Goal: Task Accomplishment & Management: Manage account settings

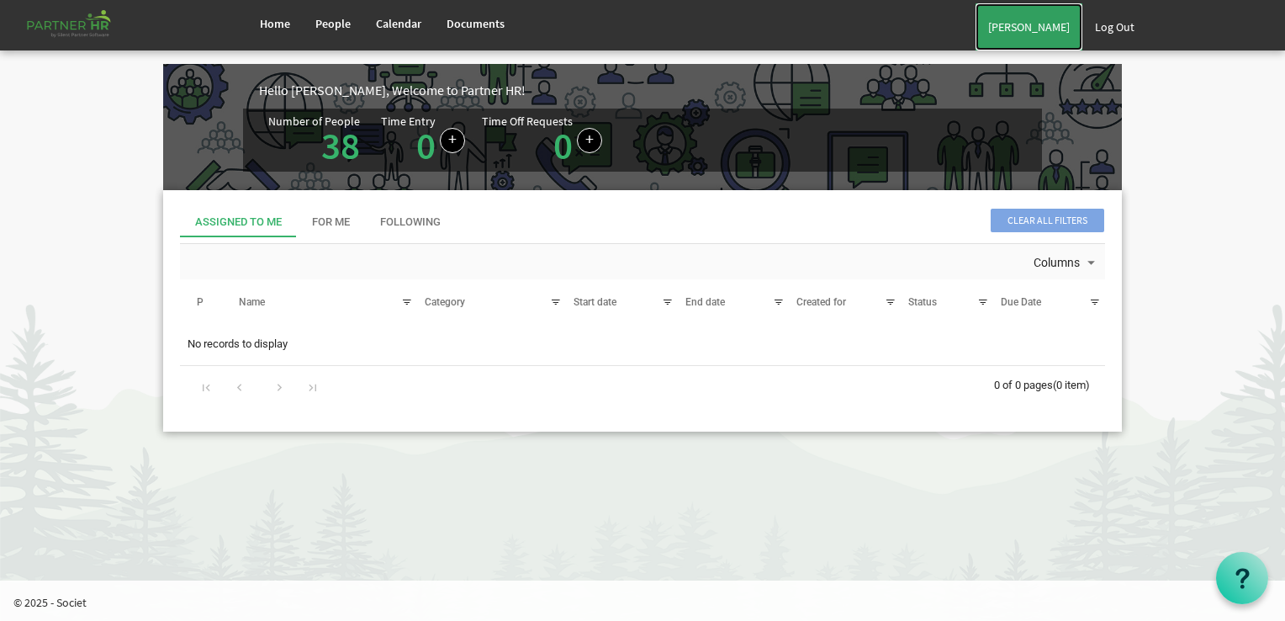
drag, startPoint x: 1036, startPoint y: 27, endPoint x: 1017, endPoint y: 9, distance: 26.2
click at [1036, 27] on link "[PERSON_NAME]" at bounding box center [1029, 26] width 107 height 47
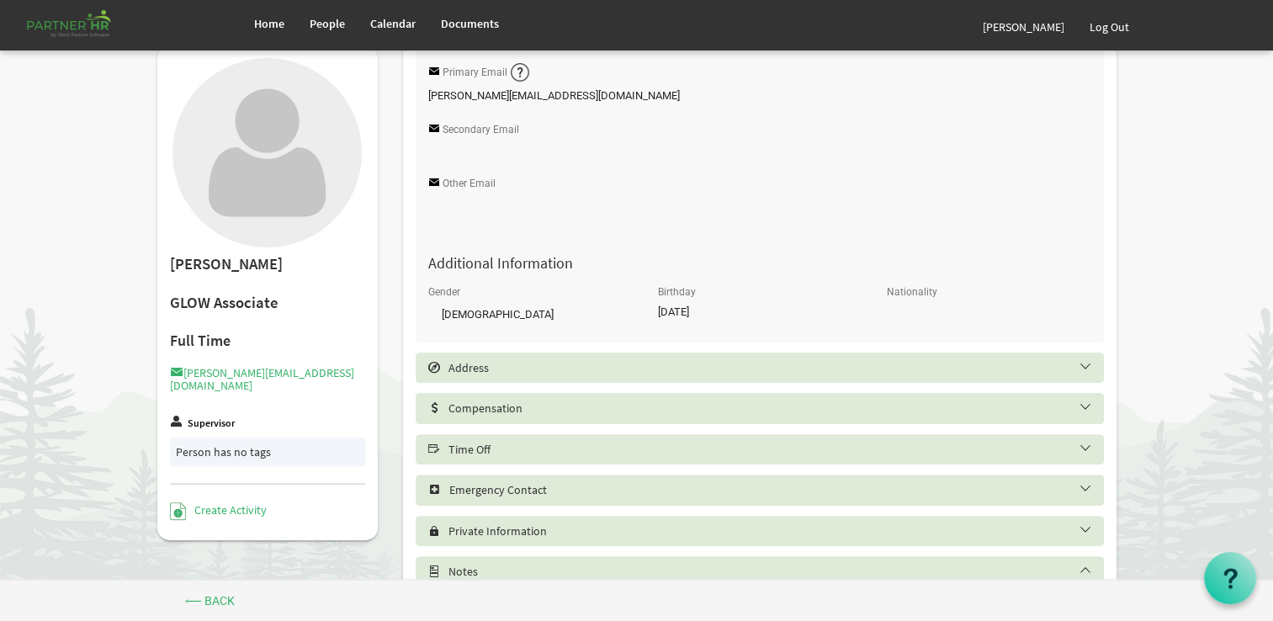
scroll to position [421, 0]
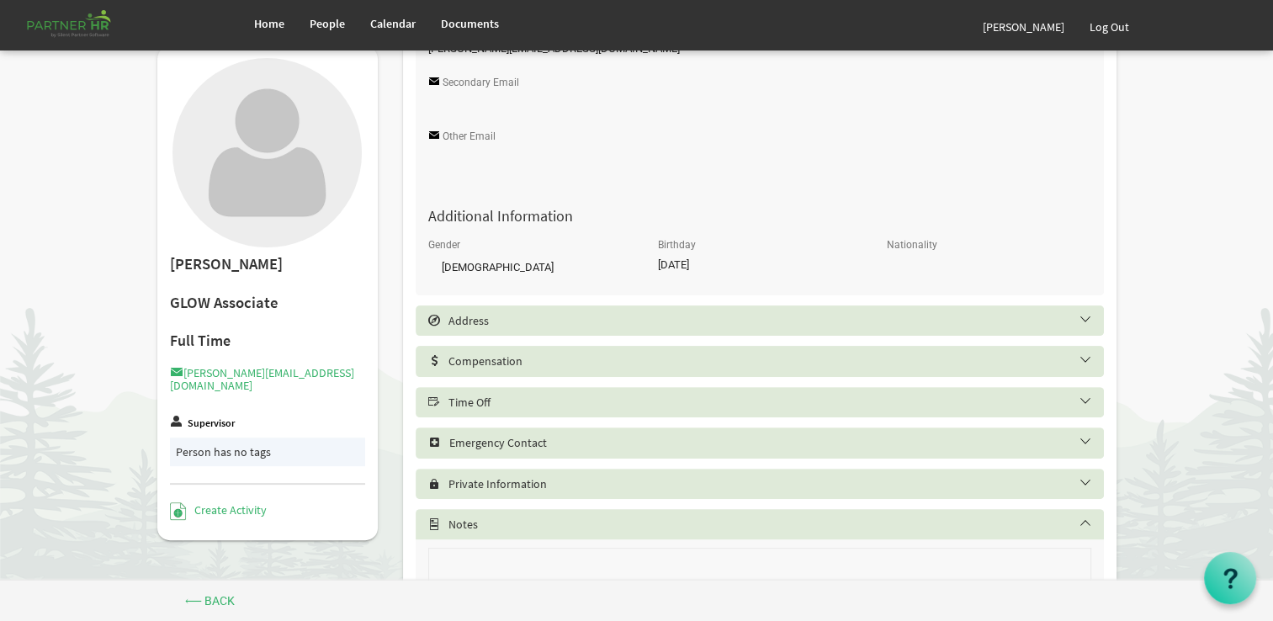
click at [552, 403] on h5 "Time Off" at bounding box center [772, 401] width 688 height 13
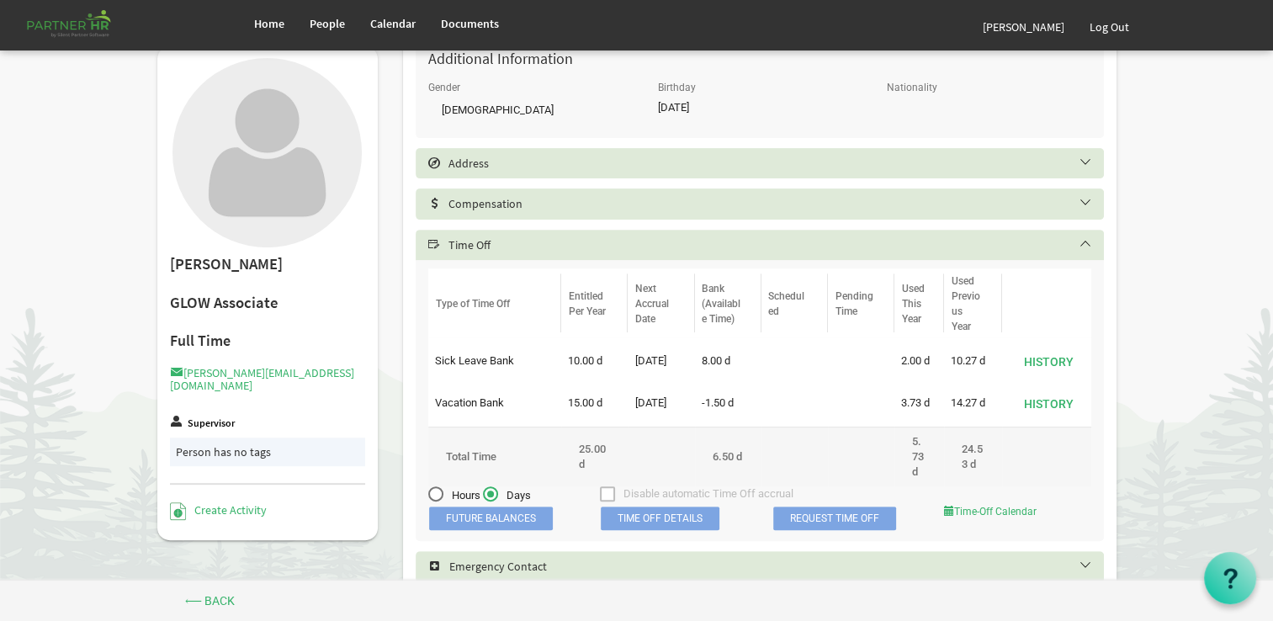
scroll to position [589, 0]
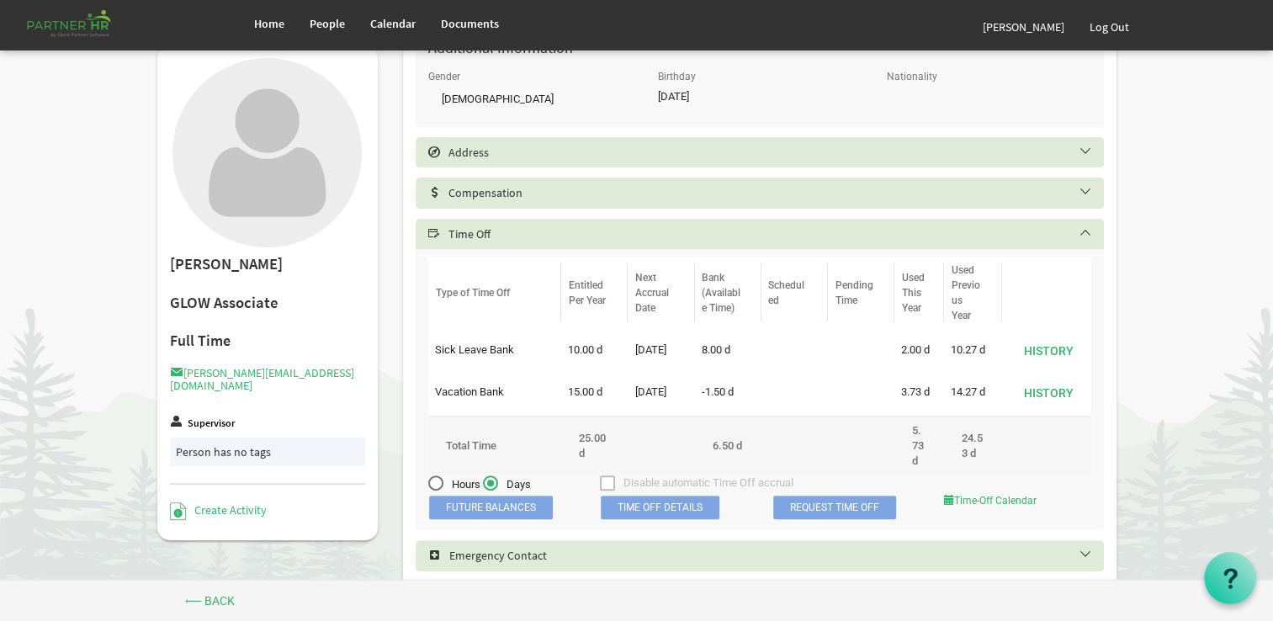
click at [453, 484] on span "Hours" at bounding box center [454, 484] width 52 height 15
click at [429, 479] on input "Hours" at bounding box center [428, 479] width 1 height 1
radio input "true"
click at [494, 493] on label "Days" at bounding box center [507, 484] width 48 height 18
click at [484, 479] on input "Days" at bounding box center [483, 479] width 1 height 1
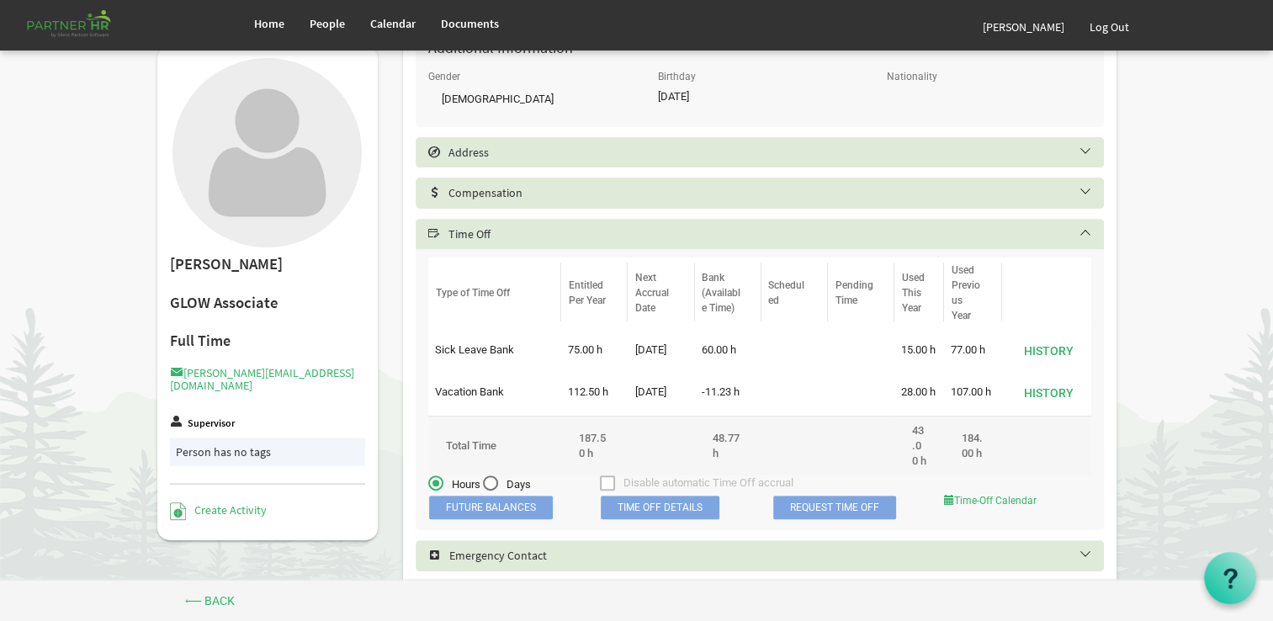
radio input "true"
